Goal: Transaction & Acquisition: Purchase product/service

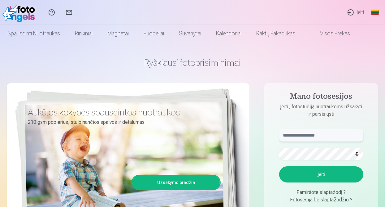
click at [297, 135] on input "text" at bounding box center [321, 135] width 84 height 12
click at [321, 172] on button "Įeiti" at bounding box center [321, 174] width 84 height 16
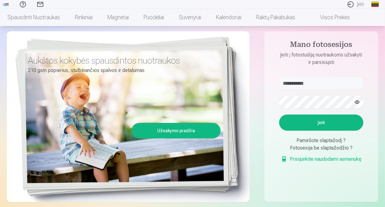
scroll to position [62, 0]
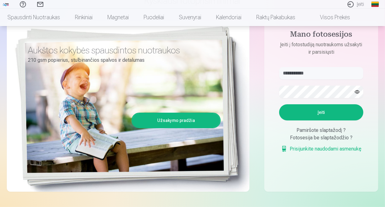
click at [358, 89] on button "button" at bounding box center [357, 92] width 12 height 12
click at [321, 111] on button "Įeiti" at bounding box center [321, 112] width 84 height 16
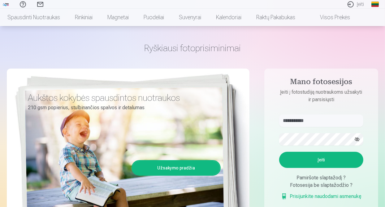
scroll to position [0, 0]
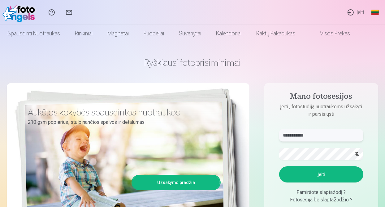
click at [310, 136] on input "**********" at bounding box center [321, 135] width 84 height 12
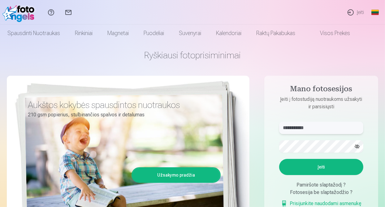
scroll to position [62, 0]
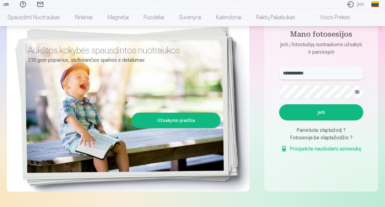
type input "**********"
click at [324, 109] on button "Įeiti" at bounding box center [321, 112] width 84 height 16
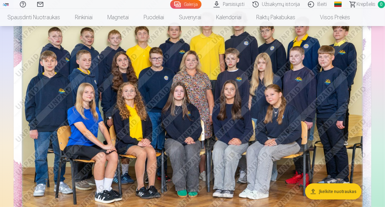
scroll to position [93, 0]
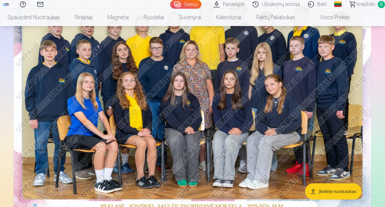
click at [177, 98] on img at bounding box center [193, 94] width 358 height 239
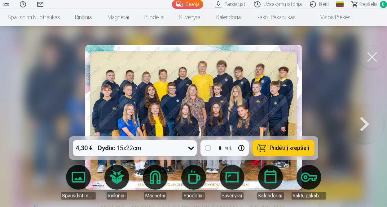
click at [373, 59] on button at bounding box center [372, 57] width 25 height 25
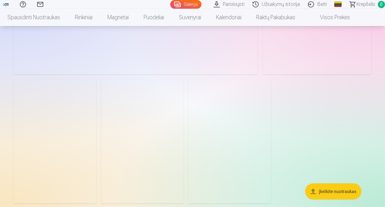
scroll to position [5946, 0]
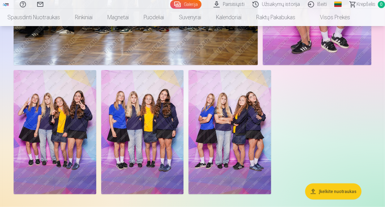
click at [56, 135] on img at bounding box center [55, 132] width 83 height 124
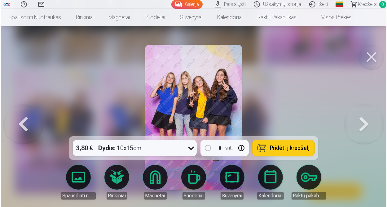
scroll to position [5970, 0]
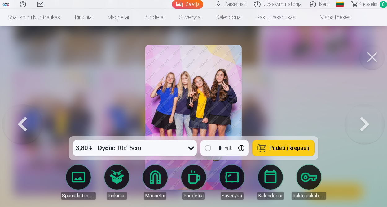
click at [369, 52] on button at bounding box center [372, 57] width 25 height 25
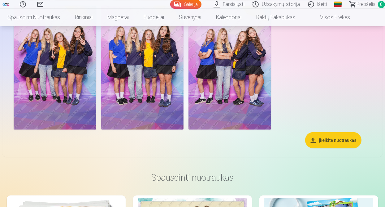
scroll to position [5946, 0]
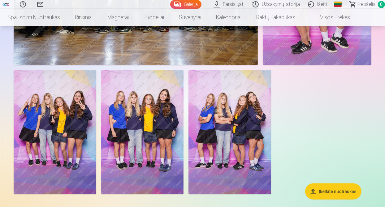
click at [228, 111] on img at bounding box center [230, 132] width 83 height 124
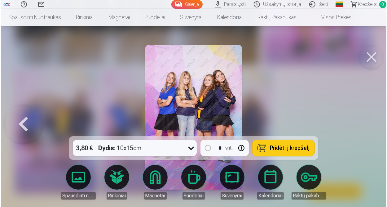
scroll to position [5970, 0]
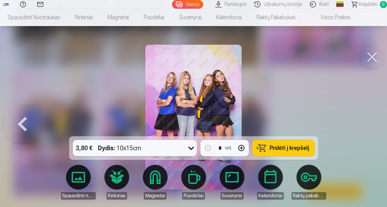
click at [369, 56] on button at bounding box center [372, 57] width 25 height 25
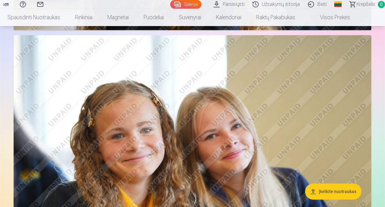
scroll to position [1282, 0]
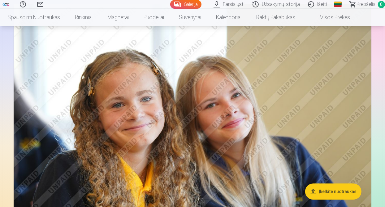
click at [321, 190] on button "Įkelkite nuotraukas" at bounding box center [333, 191] width 56 height 16
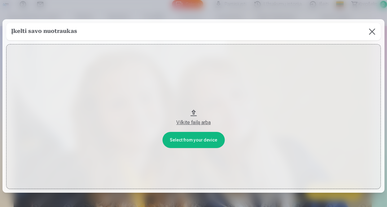
drag, startPoint x: 185, startPoint y: 9, endPoint x: 185, endPoint y: 15, distance: 5.9
click at [185, 15] on div at bounding box center [193, 103] width 387 height 207
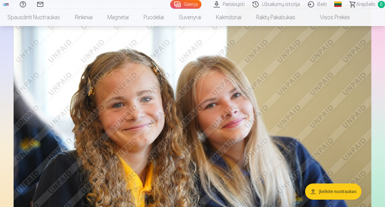
click at [333, 17] on link "Visos prekės" at bounding box center [330, 17] width 55 height 17
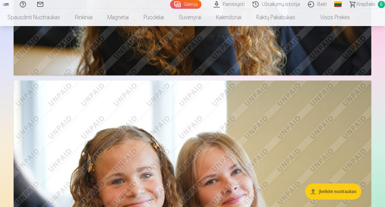
scroll to position [1189, 0]
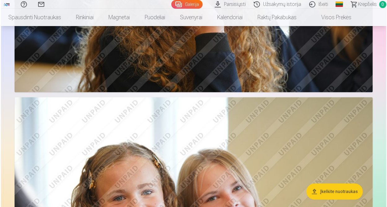
scroll to position [1193, 0]
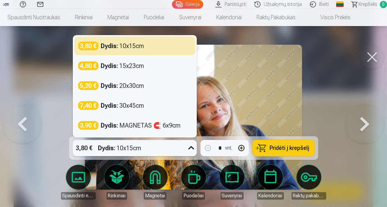
click at [189, 147] on icon at bounding box center [191, 148] width 10 height 10
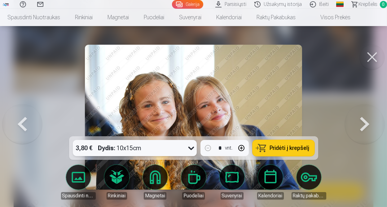
click at [188, 147] on icon at bounding box center [191, 148] width 10 height 10
click at [240, 146] on button "button" at bounding box center [241, 147] width 15 height 15
click at [207, 147] on button "button" at bounding box center [207, 147] width 15 height 15
type input "*"
click at [295, 148] on span "Pridėti į krepšelį" at bounding box center [290, 148] width 40 height 6
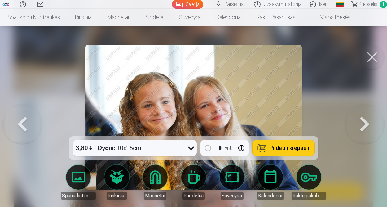
click at [370, 52] on button at bounding box center [372, 57] width 25 height 25
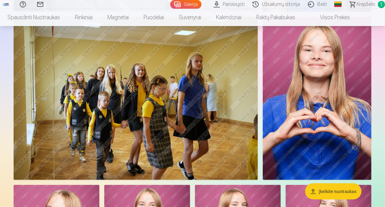
scroll to position [2397, 0]
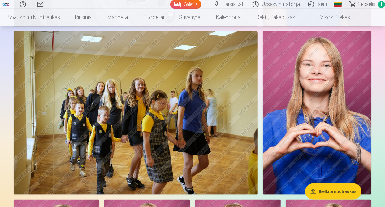
click at [130, 123] on img at bounding box center [136, 112] width 244 height 163
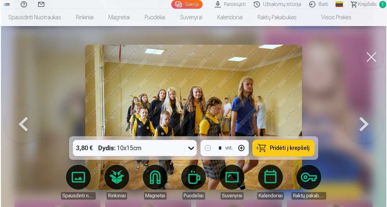
scroll to position [2406, 0]
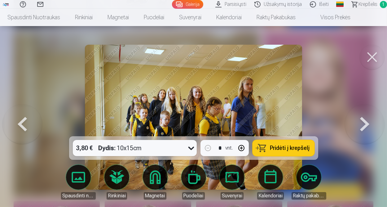
click at [130, 123] on img at bounding box center [193, 117] width 217 height 145
click at [286, 148] on span "Pridėti į krepšelį" at bounding box center [290, 148] width 40 height 6
click at [370, 55] on button at bounding box center [372, 57] width 25 height 25
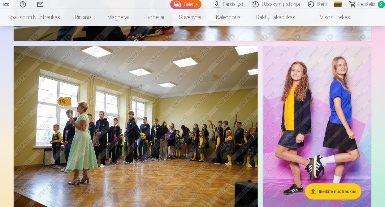
scroll to position [5648, 0]
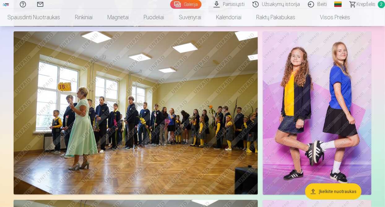
click at [316, 111] on img at bounding box center [317, 112] width 109 height 163
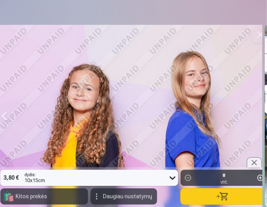
scroll to position [5253, 0]
drag, startPoint x: 55, startPoint y: 91, endPoint x: 57, endPoint y: 59, distance: 32.9
click at [58, 56] on div at bounding box center [134, 116] width 273 height 182
click at [257, 162] on div at bounding box center [254, 162] width 15 height 10
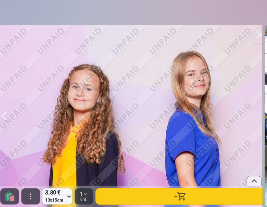
click at [261, 180] on div at bounding box center [254, 181] width 15 height 10
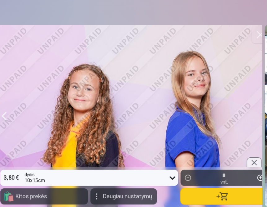
click at [259, 161] on div at bounding box center [254, 162] width 15 height 10
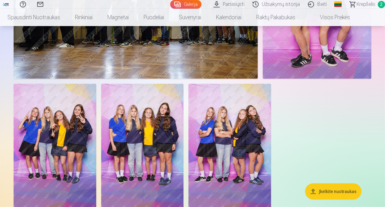
scroll to position [5942, 0]
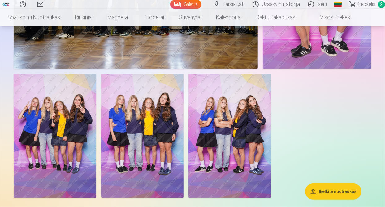
click at [236, 118] on img at bounding box center [230, 136] width 83 height 124
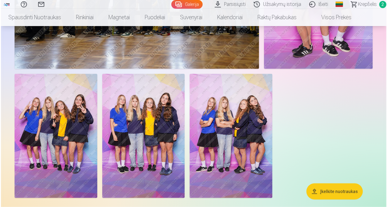
scroll to position [5966, 0]
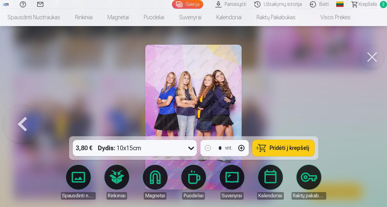
click at [206, 81] on img at bounding box center [193, 117] width 96 height 145
click at [371, 57] on button at bounding box center [372, 57] width 25 height 25
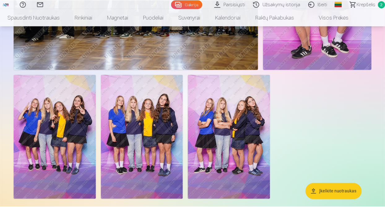
scroll to position [5942, 0]
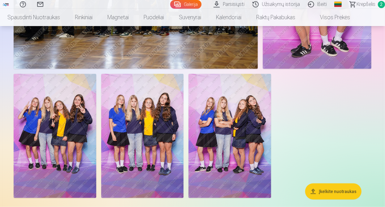
click at [42, 123] on img at bounding box center [55, 136] width 83 height 124
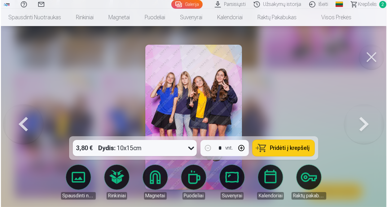
scroll to position [5966, 0]
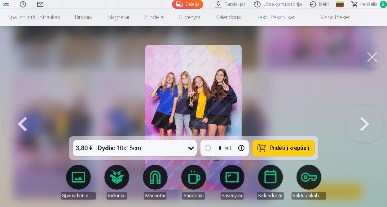
click at [371, 55] on button at bounding box center [372, 57] width 25 height 25
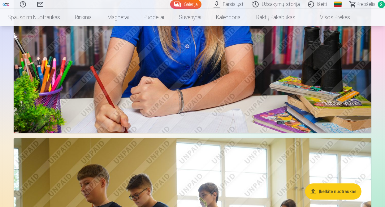
scroll to position [5261, 0]
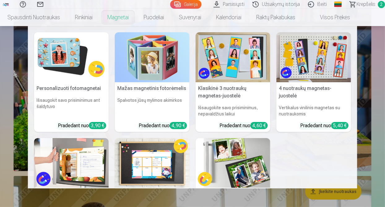
click at [233, 70] on img at bounding box center [233, 57] width 75 height 50
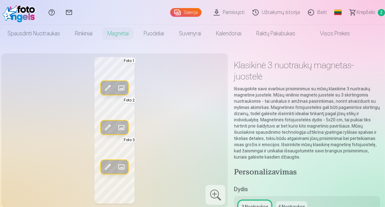
click at [121, 88] on span at bounding box center [121, 88] width 10 height 10
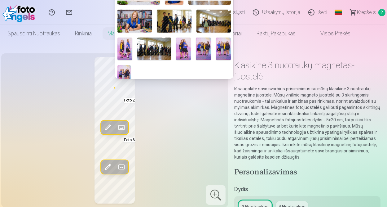
scroll to position [260, 0]
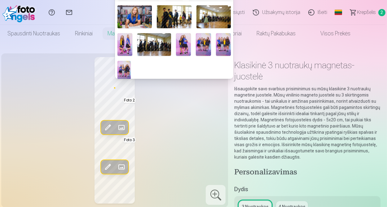
click at [124, 39] on img at bounding box center [124, 44] width 15 height 22
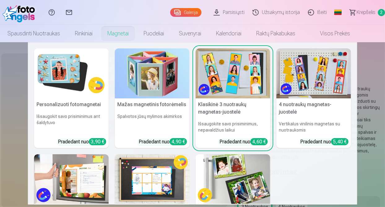
click at [230, 73] on img at bounding box center [233, 73] width 75 height 50
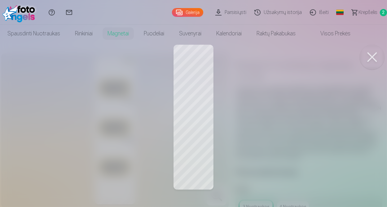
click at [195, 68] on div at bounding box center [193, 103] width 387 height 207
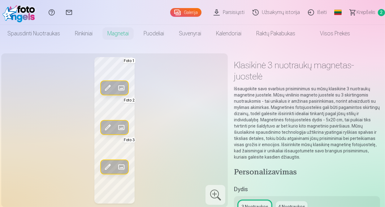
click at [120, 87] on span at bounding box center [121, 88] width 10 height 10
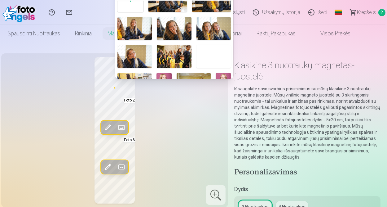
scroll to position [31, 0]
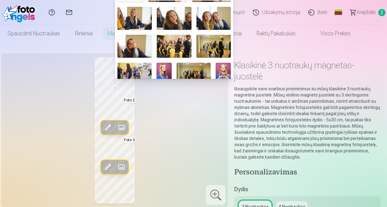
click at [134, 45] on img at bounding box center [134, 46] width 34 height 23
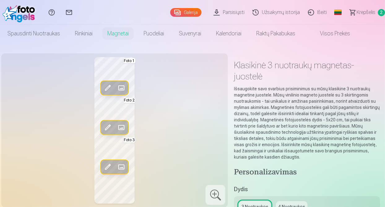
click at [162, 92] on div "Redag. foto Pakeisti Foto 1 Redag. foto Pakeisti Foto 2 Redag. foto Pakeisti Fo…" at bounding box center [114, 130] width 219 height 146
click at [120, 127] on span at bounding box center [121, 127] width 10 height 10
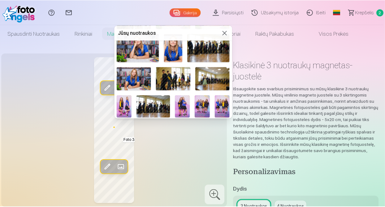
scroll to position [248, 0]
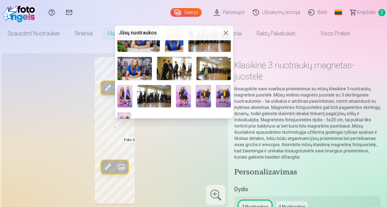
click at [202, 92] on img at bounding box center [203, 96] width 15 height 22
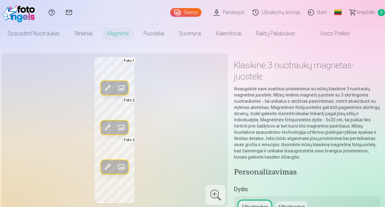
click at [188, 129] on div "Redag. foto Pakeisti Foto 1 Redag. foto Pakeisti Foto 2 Redag. foto Pakeisti Fo…" at bounding box center [114, 130] width 219 height 146
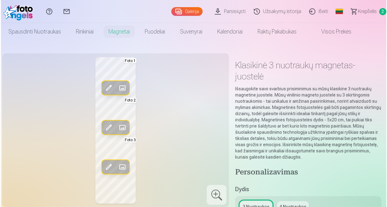
scroll to position [31, 0]
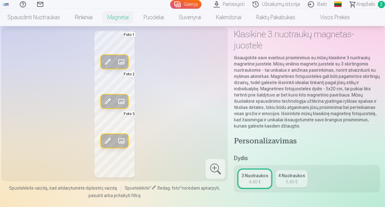
click at [120, 140] on span at bounding box center [121, 141] width 10 height 10
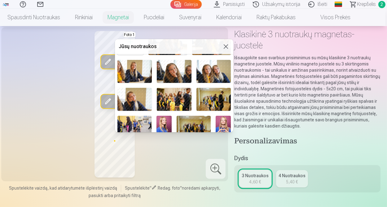
click at [215, 71] on img at bounding box center [213, 71] width 34 height 23
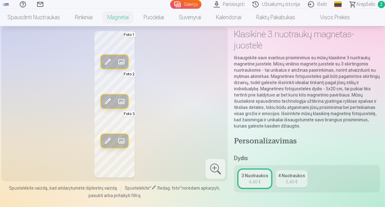
click at [122, 139] on span at bounding box center [121, 141] width 10 height 10
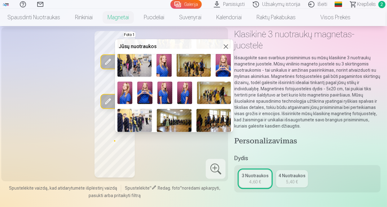
scroll to position [124, 0]
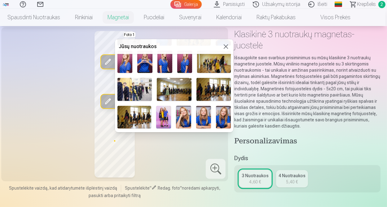
click at [221, 111] on img at bounding box center [223, 117] width 15 height 23
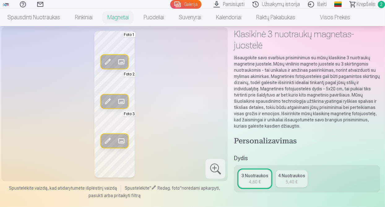
click at [205, 113] on div "Redag. foto Pakeisti Foto 1 Redag. foto Pakeisti Foto 2 Redag. foto Pakeisti Fo…" at bounding box center [114, 104] width 219 height 146
click at [122, 60] on span at bounding box center [121, 62] width 10 height 10
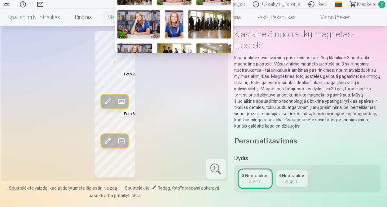
scroll to position [186, 0]
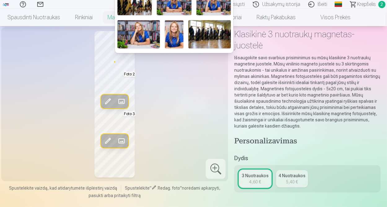
click at [145, 28] on img at bounding box center [138, 34] width 42 height 28
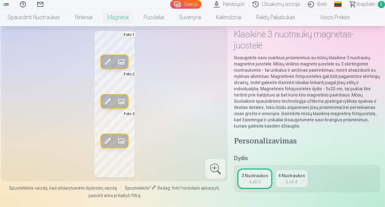
click at [192, 95] on div "Redag. foto Pakeisti Foto 1 Redag. foto Pakeisti Foto 2 Redag. foto Pakeisti Fo…" at bounding box center [114, 104] width 219 height 146
click at [218, 165] on div at bounding box center [216, 169] width 20 height 20
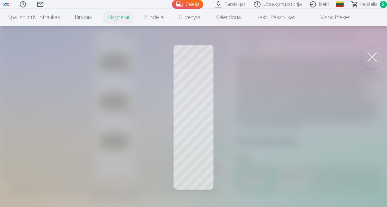
click at [196, 142] on div at bounding box center [193, 103] width 387 height 207
click at [374, 57] on button at bounding box center [372, 57] width 25 height 25
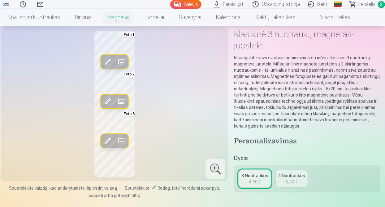
click at [121, 138] on span at bounding box center [121, 141] width 10 height 10
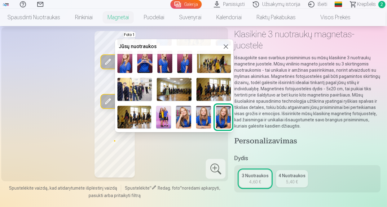
scroll to position [155, 0]
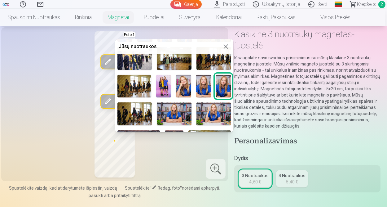
click at [220, 108] on img at bounding box center [213, 113] width 34 height 23
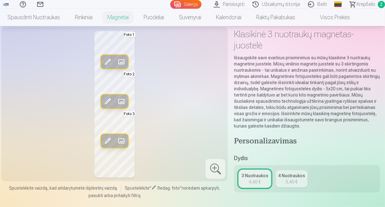
click at [219, 164] on div at bounding box center [216, 169] width 20 height 20
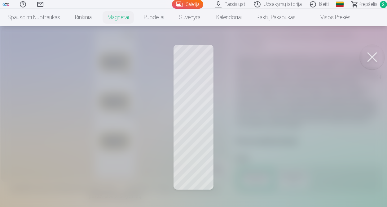
click at [189, 101] on div at bounding box center [193, 103] width 387 height 207
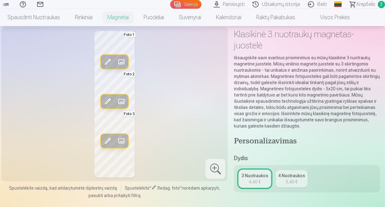
click at [123, 137] on span at bounding box center [121, 141] width 10 height 10
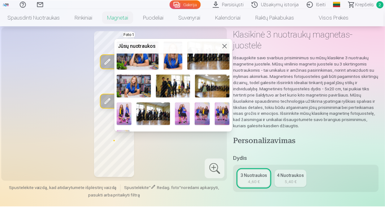
scroll to position [260, 0]
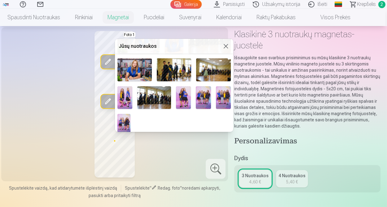
click at [137, 63] on img at bounding box center [134, 69] width 34 height 23
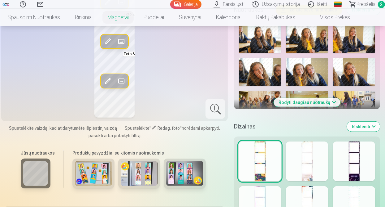
scroll to position [279, 0]
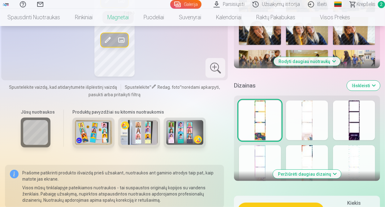
click at [312, 128] on div at bounding box center [307, 120] width 42 height 40
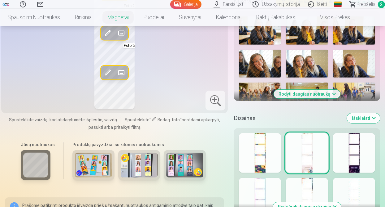
scroll to position [248, 0]
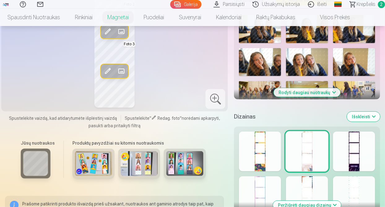
click at [359, 159] on div at bounding box center [354, 151] width 42 height 40
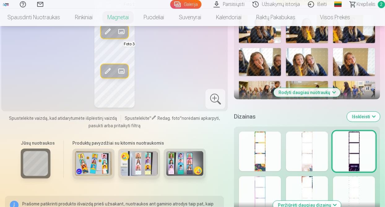
scroll to position [279, 0]
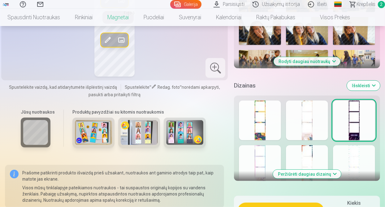
click at [333, 174] on button "Peržiūrėti daugiau dizainų" at bounding box center [307, 173] width 68 height 9
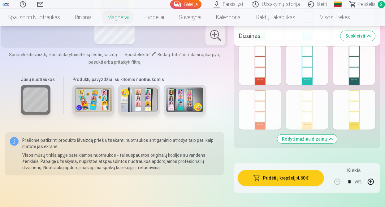
scroll to position [557, 0]
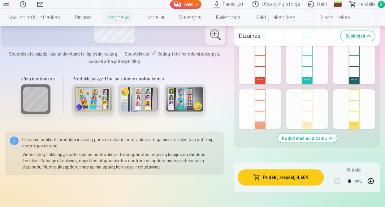
click at [308, 119] on div at bounding box center [307, 109] width 42 height 40
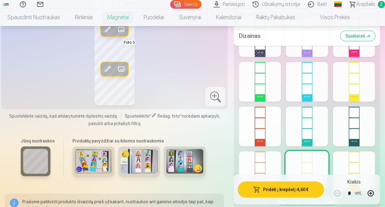
scroll to position [495, 0]
click at [307, 133] on div at bounding box center [307, 127] width 42 height 40
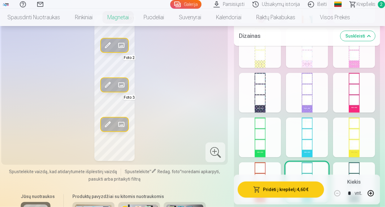
scroll to position [434, 0]
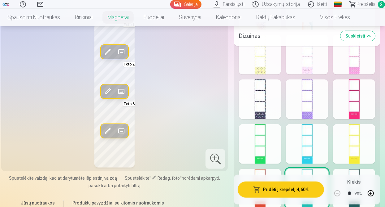
click at [261, 116] on div at bounding box center [260, 99] width 42 height 40
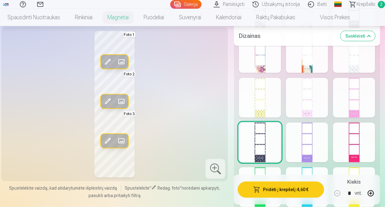
scroll to position [372, 0]
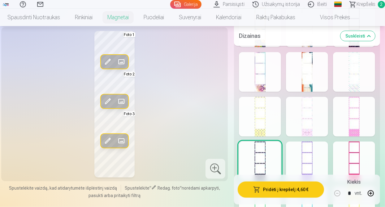
click at [304, 157] on div at bounding box center [307, 161] width 42 height 40
click at [356, 129] on div at bounding box center [354, 117] width 42 height 40
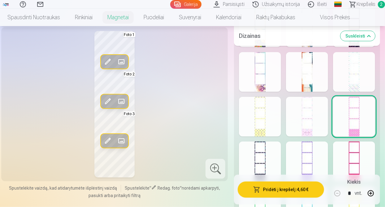
click at [260, 129] on div at bounding box center [260, 117] width 42 height 40
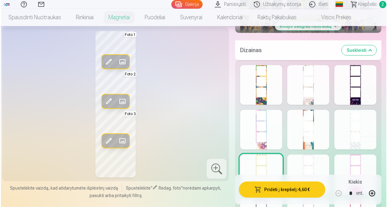
scroll to position [310, 0]
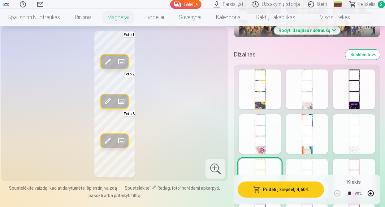
drag, startPoint x: 354, startPoint y: 104, endPoint x: 352, endPoint y: 107, distance: 3.5
click at [354, 104] on div at bounding box center [354, 89] width 42 height 40
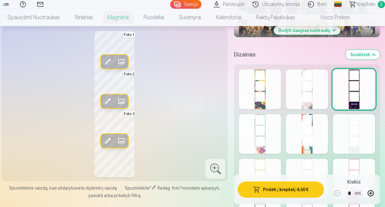
click at [284, 190] on button "Pridėti į krepšelį : 4,60 €" at bounding box center [281, 189] width 86 height 16
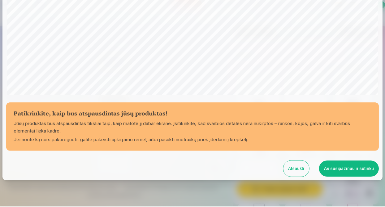
scroll to position [212, 0]
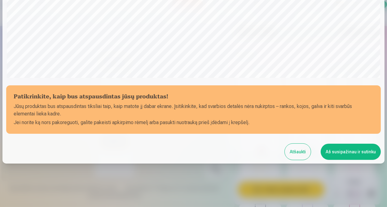
click at [343, 148] on button "Aš susipažinau ir sutinku" at bounding box center [351, 151] width 60 height 16
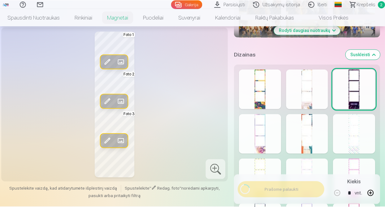
scroll to position [211, 0]
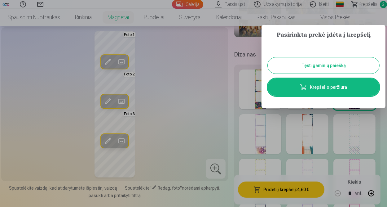
click at [333, 61] on button "Tęsti gaminių paiešką" at bounding box center [323, 65] width 111 height 16
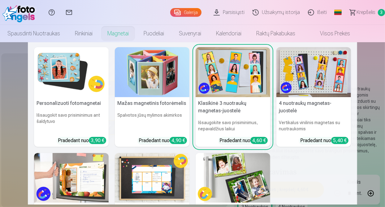
scroll to position [0, 0]
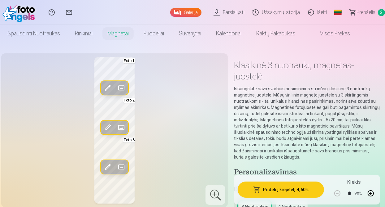
click at [366, 12] on span "Krepšelis" at bounding box center [366, 12] width 19 height 7
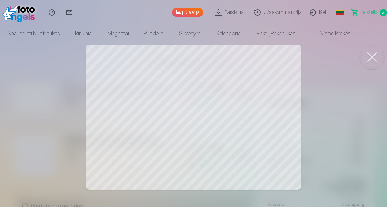
click at [195, 102] on div at bounding box center [193, 103] width 387 height 207
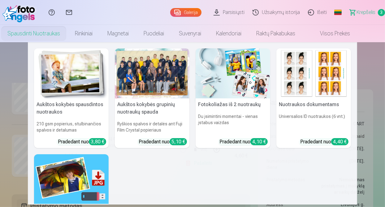
click at [33, 35] on link "Spausdinti nuotraukas" at bounding box center [34, 33] width 68 height 17
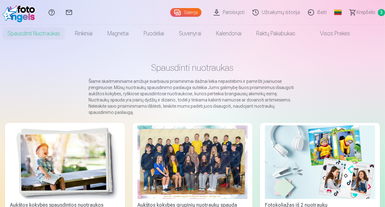
click at [331, 33] on link "Visos prekės" at bounding box center [330, 33] width 55 height 17
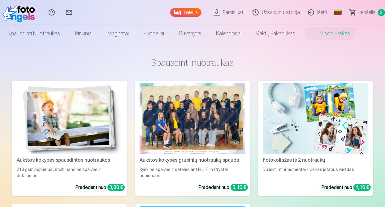
click at [189, 122] on div at bounding box center [193, 118] width 106 height 71
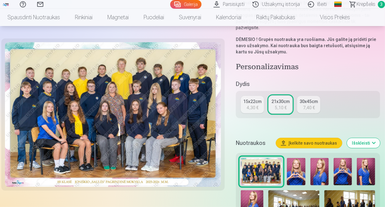
scroll to position [93, 0]
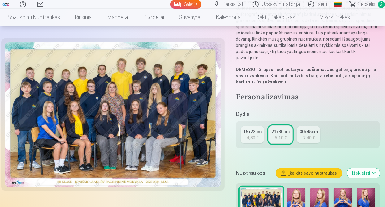
click at [252, 128] on link "15x22cm 4,30 €" at bounding box center [252, 134] width 23 height 17
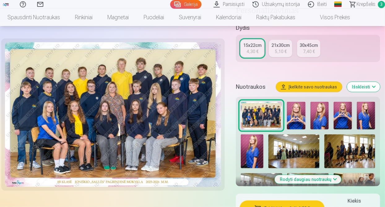
scroll to position [217, 0]
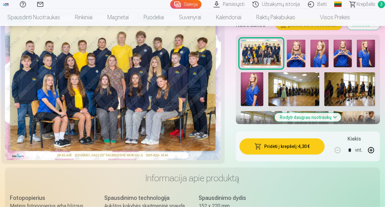
click at [276, 142] on button "Pridėti į krepšelį : 4,30 €" at bounding box center [282, 146] width 85 height 16
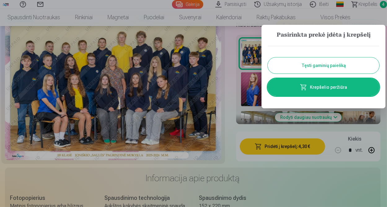
click at [324, 68] on button "Tęsti gaminių paiešką" at bounding box center [323, 65] width 111 height 16
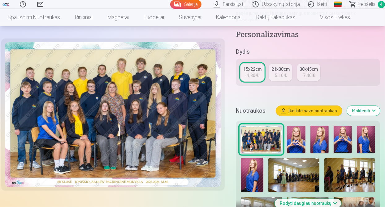
scroll to position [186, 0]
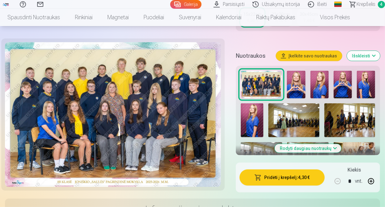
click at [303, 77] on img at bounding box center [296, 85] width 18 height 28
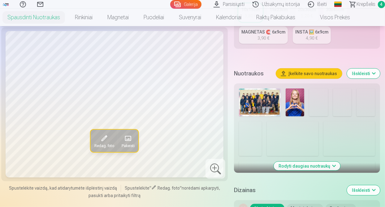
scroll to position [155, 0]
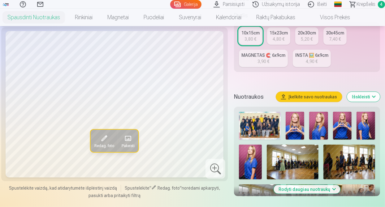
click at [298, 122] on img at bounding box center [295, 125] width 19 height 28
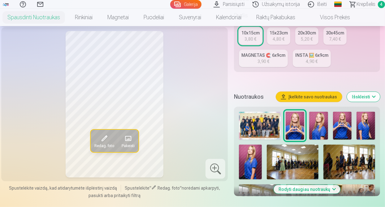
click at [321, 122] on img at bounding box center [318, 125] width 19 height 28
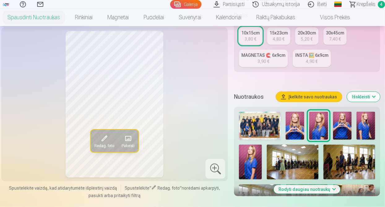
click at [345, 123] on img at bounding box center [342, 125] width 19 height 28
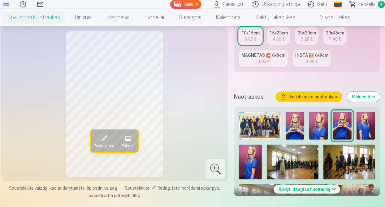
click at [367, 129] on img at bounding box center [366, 125] width 19 height 28
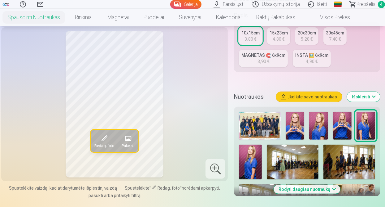
click at [255, 161] on img at bounding box center [250, 161] width 23 height 34
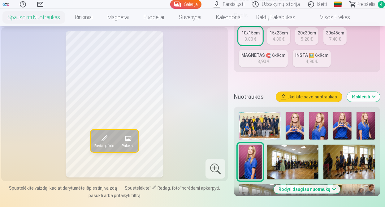
click at [295, 164] on img at bounding box center [293, 161] width 52 height 34
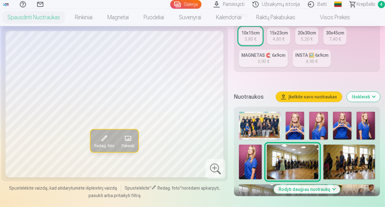
click at [357, 165] on img at bounding box center [350, 161] width 52 height 34
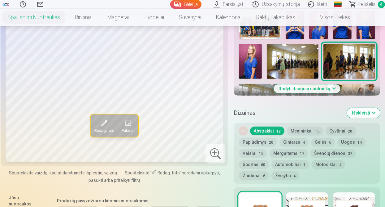
scroll to position [242, 0]
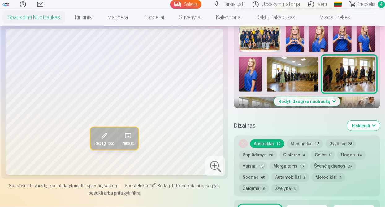
click at [294, 153] on button "Gintaras 4" at bounding box center [294, 154] width 29 height 9
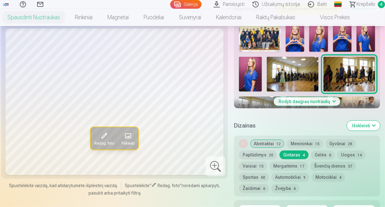
click at [251, 167] on button "Vaisiai 15" at bounding box center [253, 165] width 28 height 9
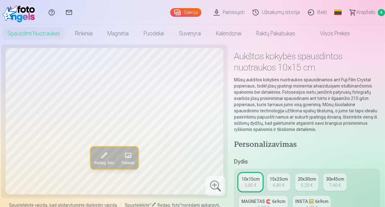
scroll to position [0, 0]
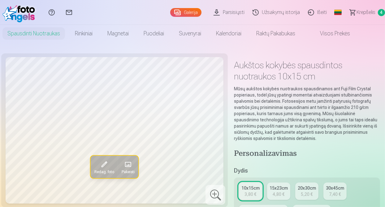
click at [188, 15] on link "Galerija" at bounding box center [185, 12] width 31 height 9
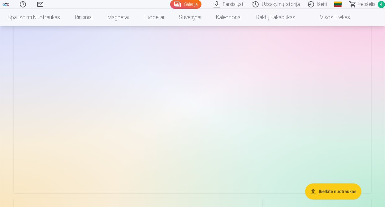
scroll to position [5233, 0]
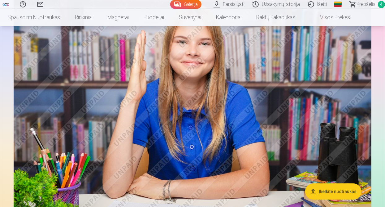
click at [382, 4] on span "4" at bounding box center [381, 4] width 7 height 7
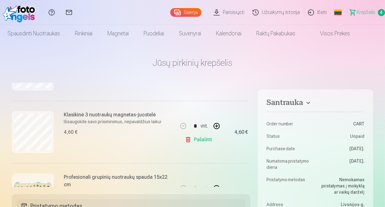
scroll to position [216, 0]
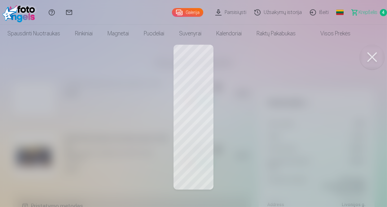
drag, startPoint x: 191, startPoint y: 116, endPoint x: 189, endPoint y: 120, distance: 4.2
click at [190, 118] on div at bounding box center [193, 103] width 387 height 207
click at [384, 12] on span "4" at bounding box center [383, 12] width 7 height 7
click at [371, 58] on button at bounding box center [372, 57] width 25 height 25
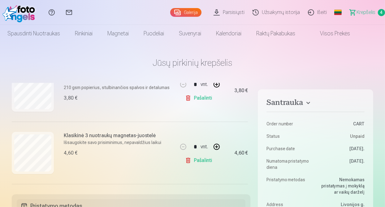
scroll to position [123, 0]
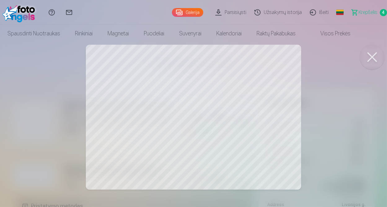
click at [371, 55] on button at bounding box center [372, 57] width 25 height 25
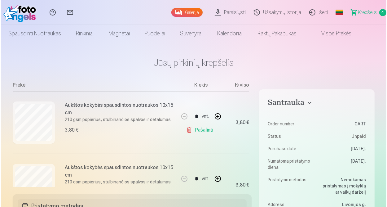
scroll to position [92, 0]
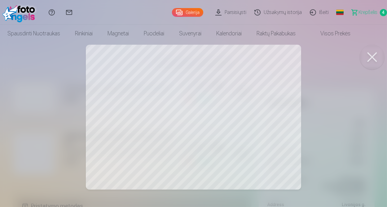
click at [182, 108] on div at bounding box center [193, 103] width 387 height 207
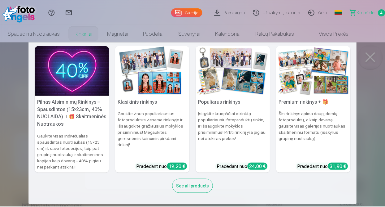
scroll to position [3, 0]
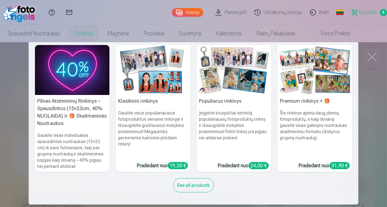
click at [190, 187] on div "See all products" at bounding box center [193, 185] width 41 height 14
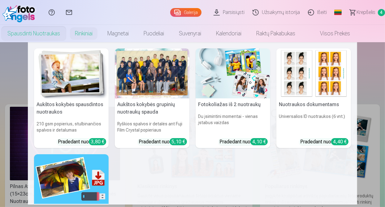
click at [47, 33] on link "Spausdinti nuotraukas" at bounding box center [34, 33] width 68 height 17
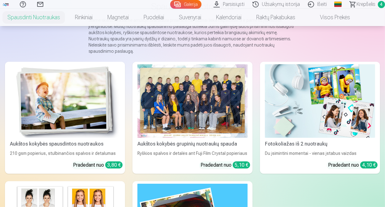
scroll to position [62, 0]
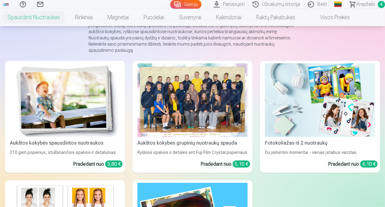
click at [340, 103] on img at bounding box center [320, 99] width 110 height 73
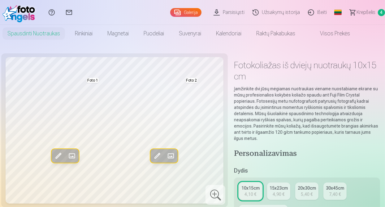
click at [71, 155] on span at bounding box center [72, 156] width 10 height 10
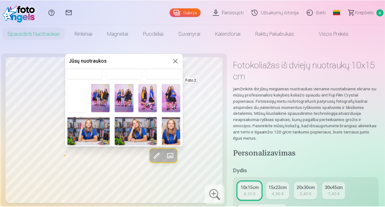
scroll to position [186, 0]
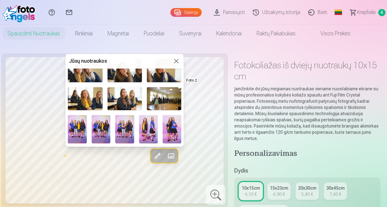
click at [104, 124] on img at bounding box center [101, 129] width 19 height 28
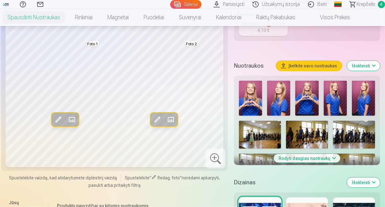
click at [174, 114] on span at bounding box center [171, 119] width 10 height 10
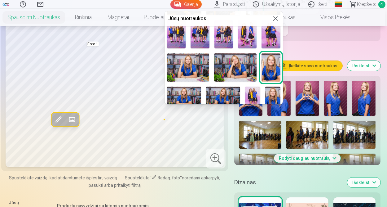
scroll to position [248, 0]
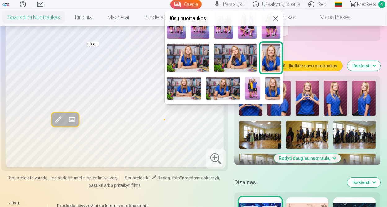
click at [276, 84] on img at bounding box center [272, 88] width 15 height 23
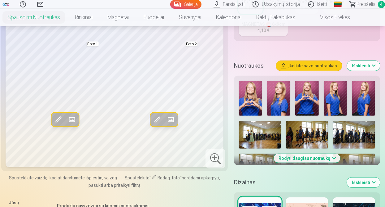
click at [74, 114] on span at bounding box center [72, 119] width 10 height 10
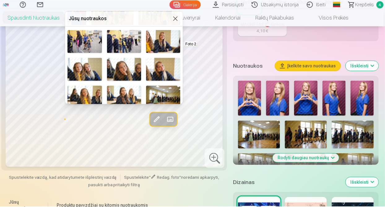
scroll to position [186, 0]
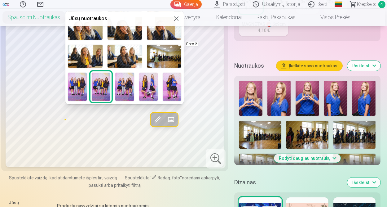
click at [151, 81] on img at bounding box center [148, 86] width 19 height 28
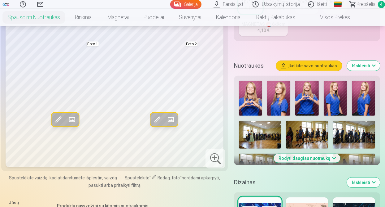
click at [217, 151] on div at bounding box center [216, 158] width 20 height 20
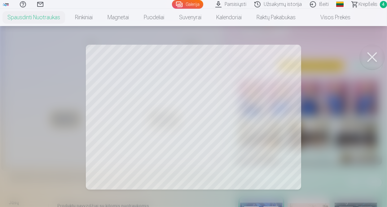
drag, startPoint x: 369, startPoint y: 55, endPoint x: 376, endPoint y: 35, distance: 21.3
click at [369, 56] on button at bounding box center [372, 57] width 25 height 25
